Goal: Obtain resource: Download file/media

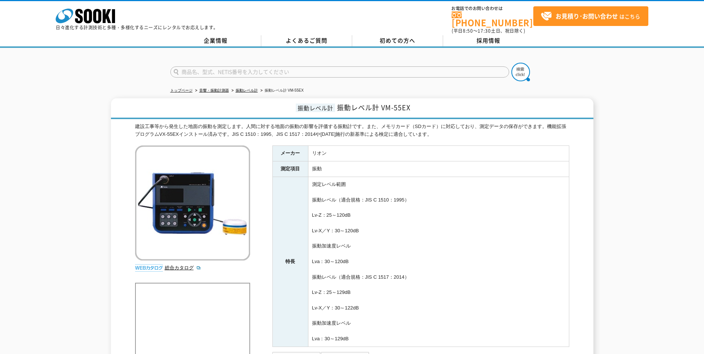
scroll to position [74, 0]
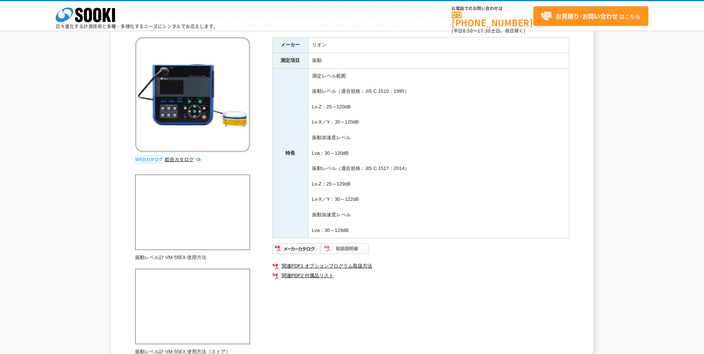
click at [356, 247] on img at bounding box center [345, 249] width 49 height 12
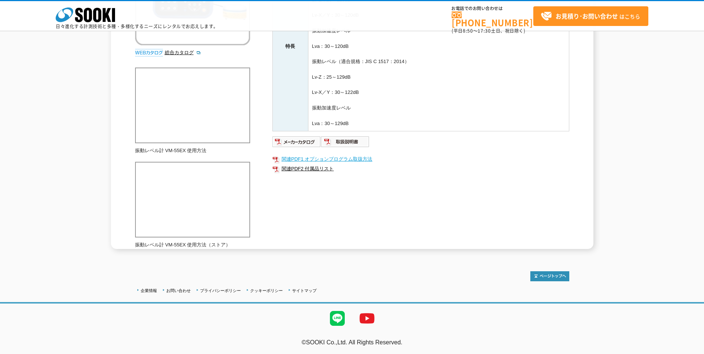
click at [350, 158] on link "関連PDF1 オプションプログラム取扱方法" at bounding box center [420, 159] width 297 height 10
click at [309, 140] on img at bounding box center [296, 142] width 49 height 12
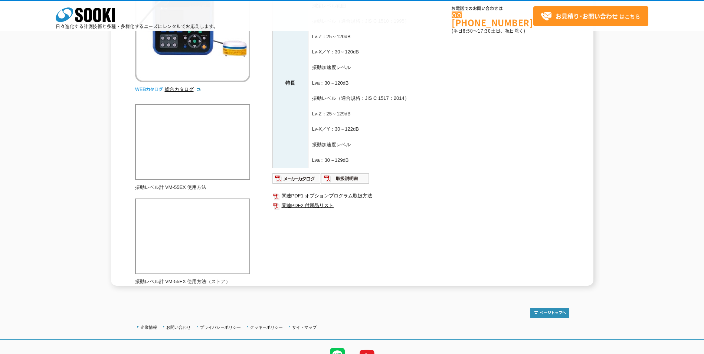
scroll to position [181, 0]
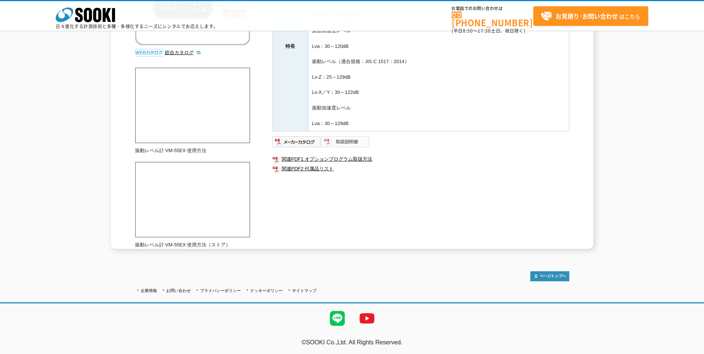
click at [362, 144] on img at bounding box center [345, 142] width 49 height 12
click at [353, 158] on link "関連PDF1 オプションプログラム取扱方法" at bounding box center [420, 159] width 297 height 10
